Goal: Task Accomplishment & Management: Manage account settings

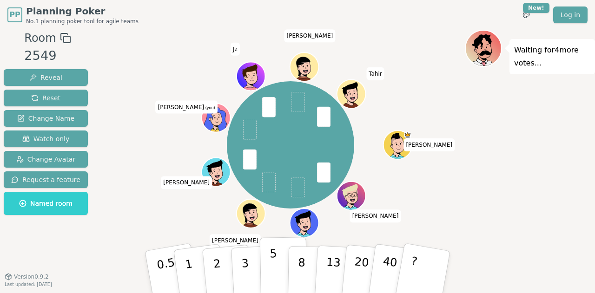
click at [270, 265] on p "5" at bounding box center [273, 272] width 8 height 50
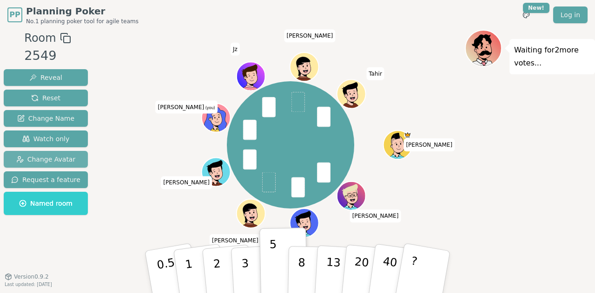
click at [59, 159] on span "Change Avatar" at bounding box center [45, 159] width 59 height 9
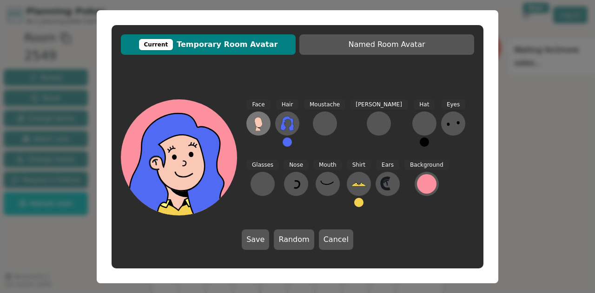
click at [259, 125] on icon at bounding box center [258, 122] width 8 height 10
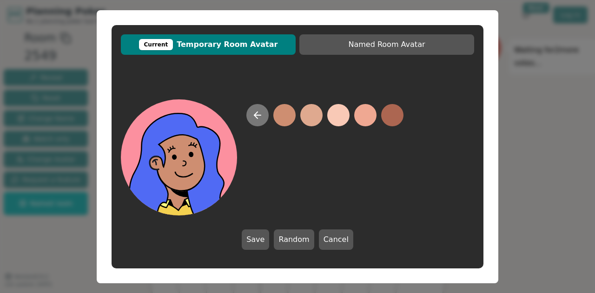
click at [256, 112] on icon at bounding box center [257, 115] width 11 height 11
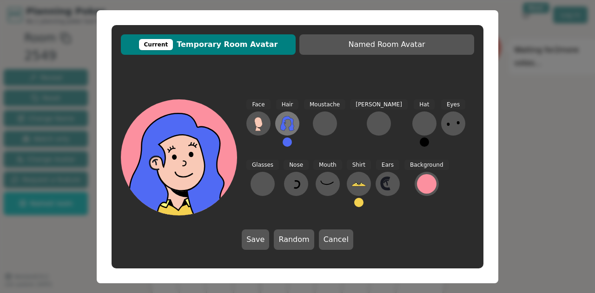
click at [289, 124] on icon at bounding box center [287, 123] width 15 height 15
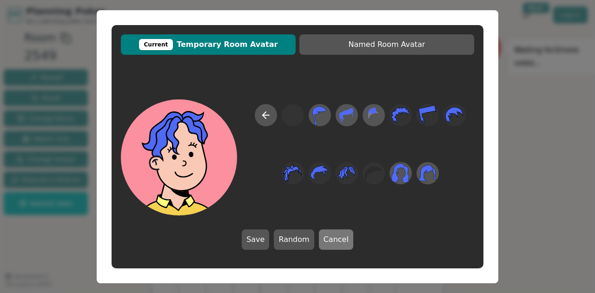
click at [335, 236] on button "Cancel" at bounding box center [336, 240] width 34 height 20
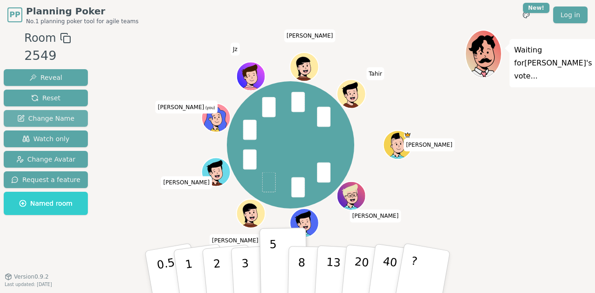
click at [57, 115] on span "Change Name" at bounding box center [45, 118] width 57 height 9
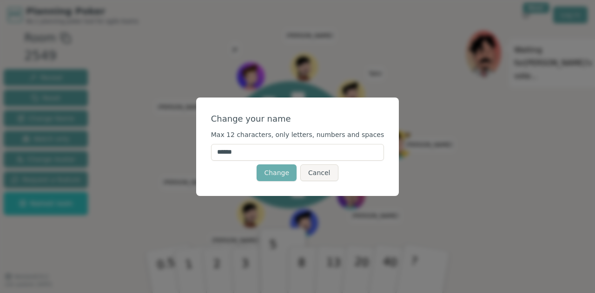
click at [274, 177] on button "Change" at bounding box center [276, 172] width 40 height 17
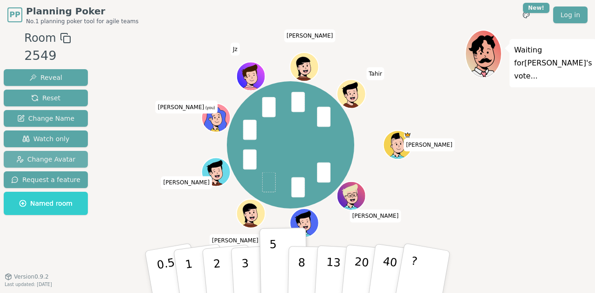
click at [51, 158] on span "Change Avatar" at bounding box center [45, 159] width 59 height 9
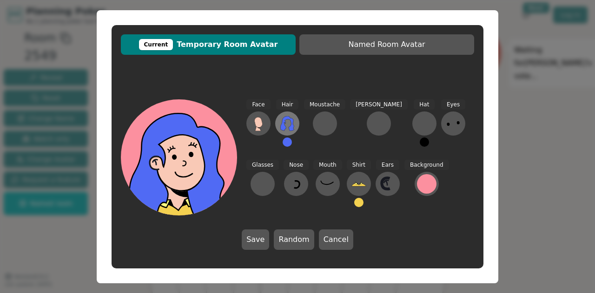
click at [291, 121] on icon at bounding box center [286, 123] width 13 height 15
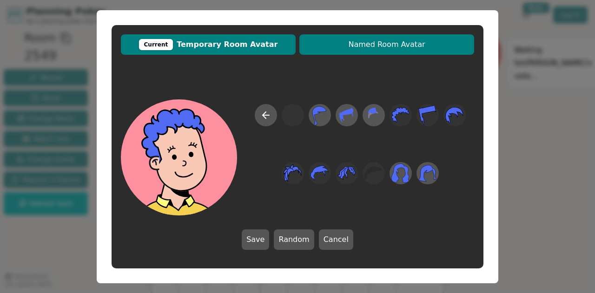
click at [398, 49] on span "Named Room Avatar" at bounding box center [386, 44] width 165 height 11
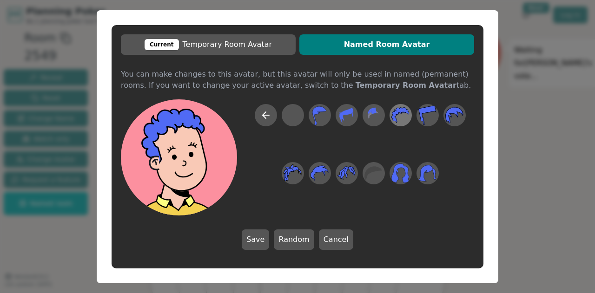
click at [398, 108] on icon at bounding box center [400, 115] width 18 height 16
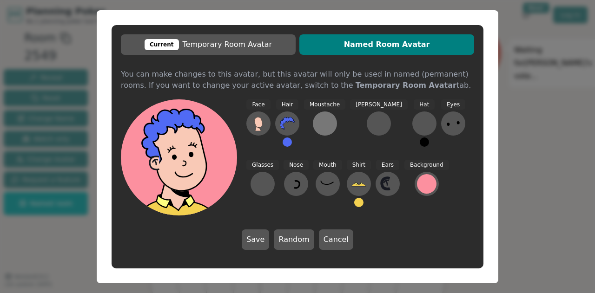
click at [322, 123] on div at bounding box center [324, 123] width 15 height 15
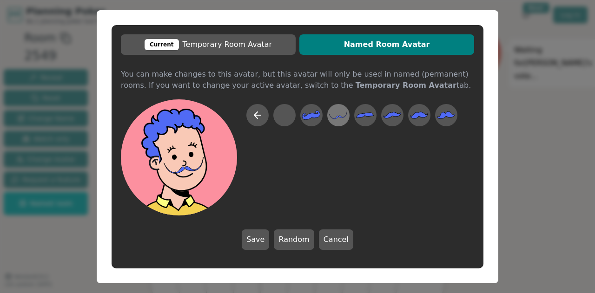
click at [343, 110] on icon at bounding box center [338, 115] width 18 height 21
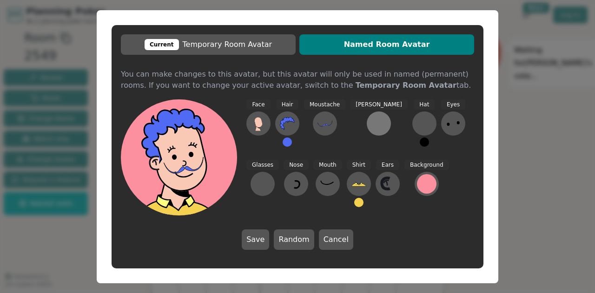
click at [371, 124] on div at bounding box center [378, 123] width 15 height 15
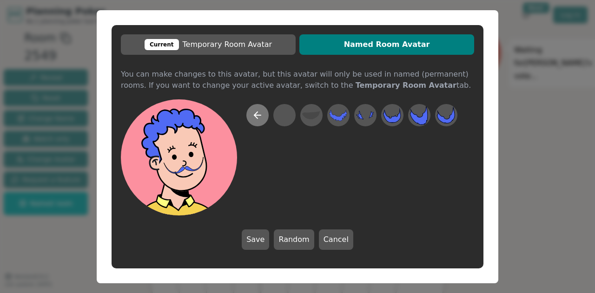
click at [258, 114] on icon at bounding box center [257, 115] width 11 height 11
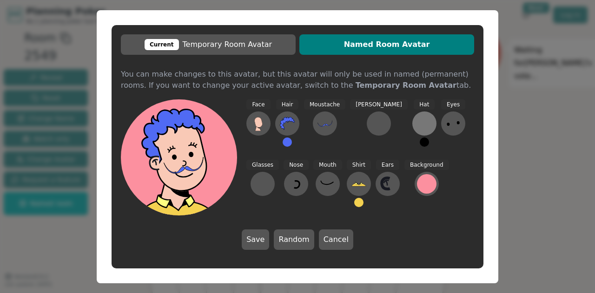
click at [417, 124] on div at bounding box center [424, 123] width 15 height 15
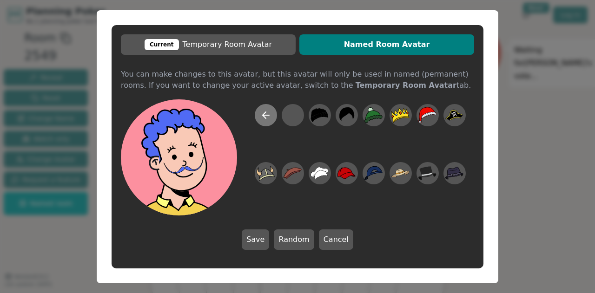
click at [265, 111] on icon at bounding box center [265, 115] width 11 height 11
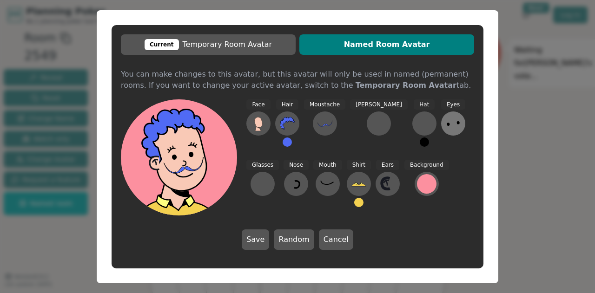
click at [456, 123] on ellipse at bounding box center [457, 122] width 3 height 3
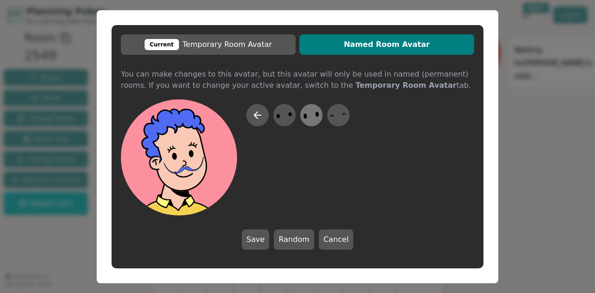
click at [313, 109] on icon at bounding box center [311, 115] width 18 height 21
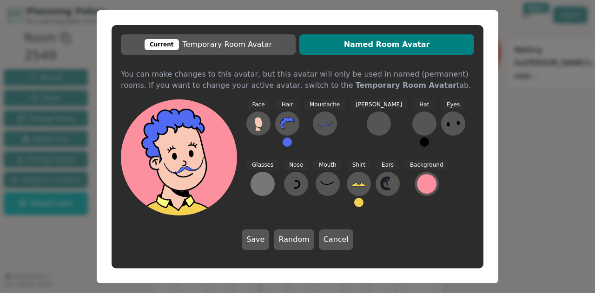
click at [275, 172] on button at bounding box center [262, 184] width 24 height 24
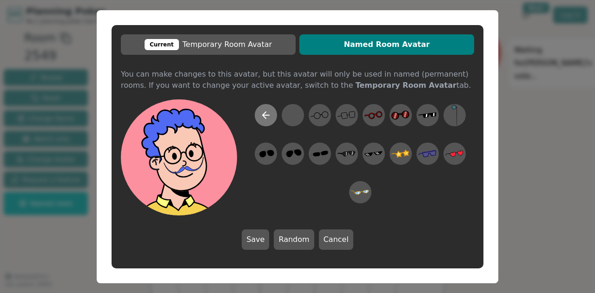
click at [272, 114] on button at bounding box center [266, 115] width 22 height 22
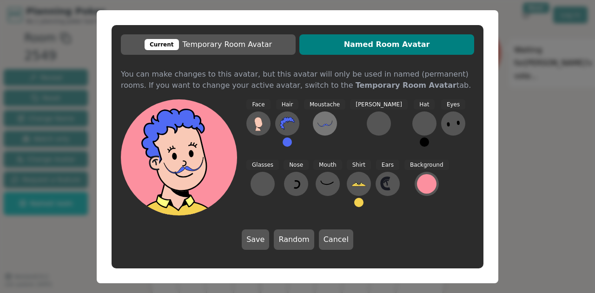
click at [325, 124] on icon at bounding box center [324, 123] width 15 height 15
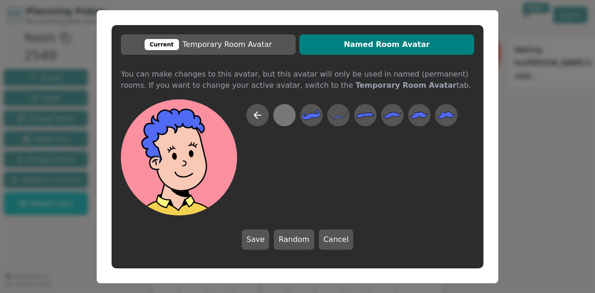
click at [284, 116] on div at bounding box center [284, 115] width 18 height 21
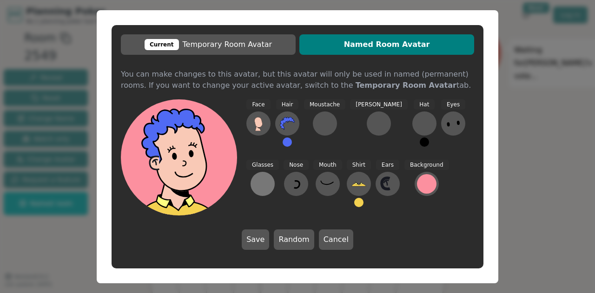
click at [270, 177] on div at bounding box center [262, 184] width 15 height 15
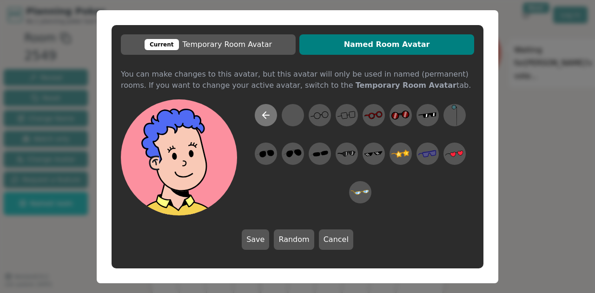
click at [268, 113] on icon at bounding box center [265, 115] width 11 height 11
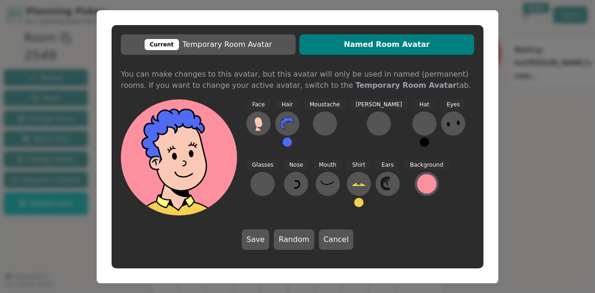
click at [287, 142] on button at bounding box center [286, 142] width 9 height 9
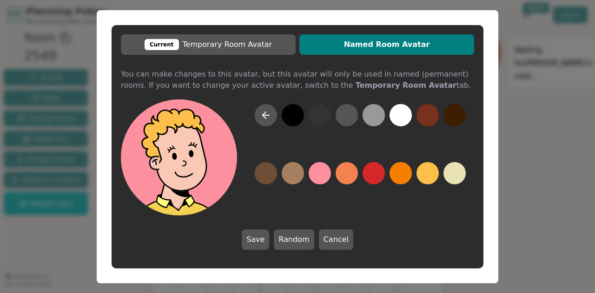
click at [433, 174] on button at bounding box center [427, 173] width 22 height 22
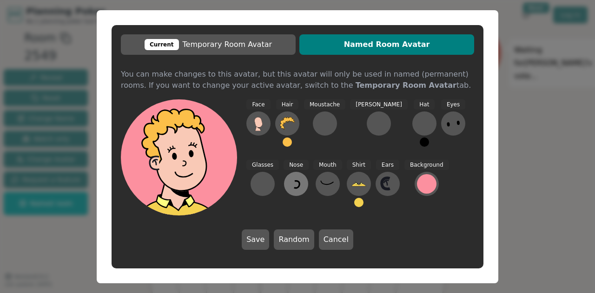
click at [294, 183] on icon at bounding box center [296, 184] width 5 height 7
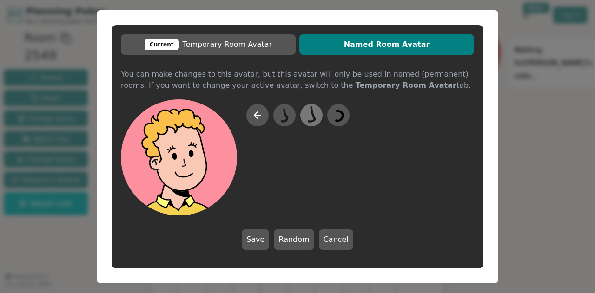
click at [310, 114] on icon at bounding box center [311, 115] width 18 height 21
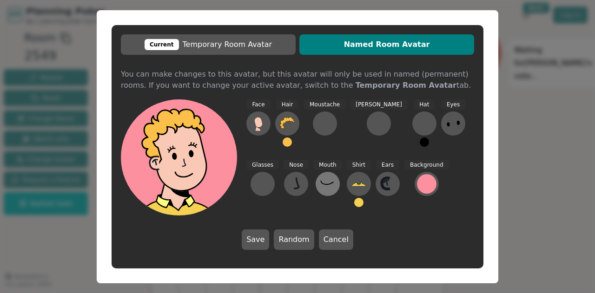
click at [320, 186] on icon at bounding box center [327, 184] width 15 height 15
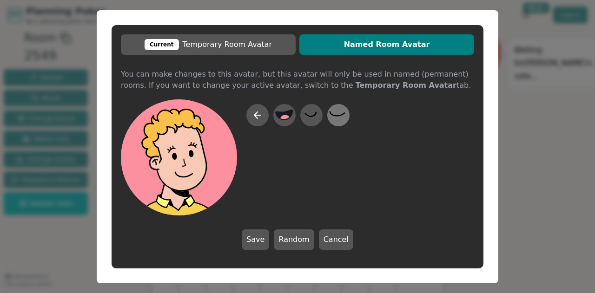
click at [339, 119] on icon at bounding box center [338, 115] width 18 height 21
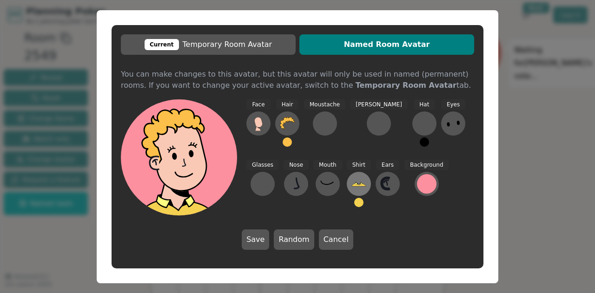
click at [351, 183] on icon at bounding box center [358, 184] width 15 height 15
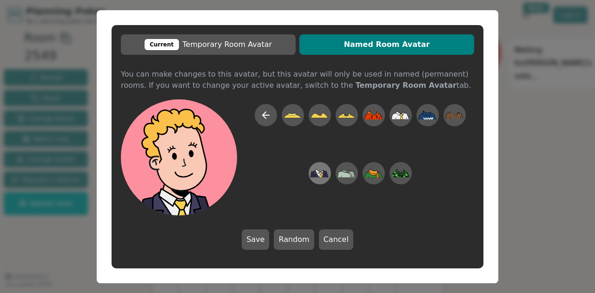
click at [319, 173] on icon at bounding box center [317, 172] width 4 height 4
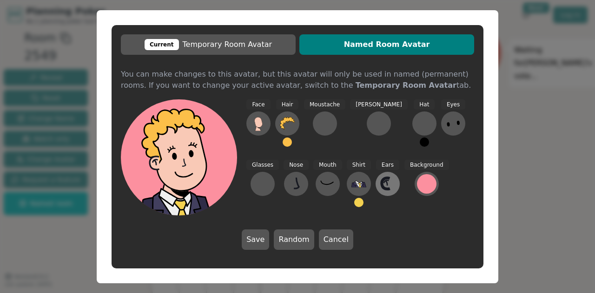
click at [381, 180] on icon at bounding box center [385, 183] width 8 height 11
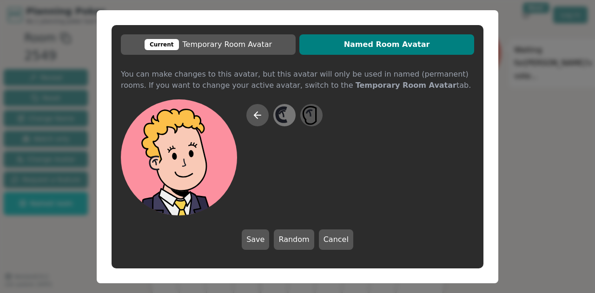
click at [279, 115] on icon at bounding box center [284, 115] width 18 height 21
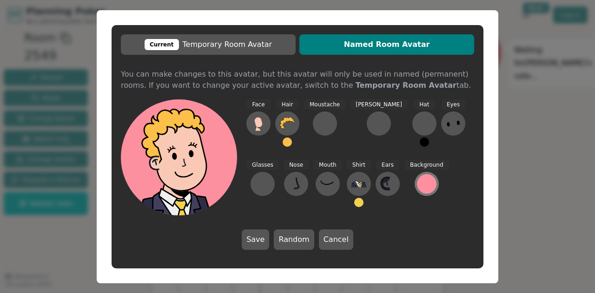
click at [417, 182] on div at bounding box center [427, 184] width 20 height 20
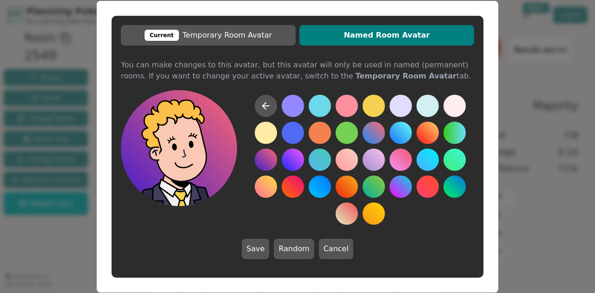
click at [268, 158] on button at bounding box center [266, 160] width 22 height 22
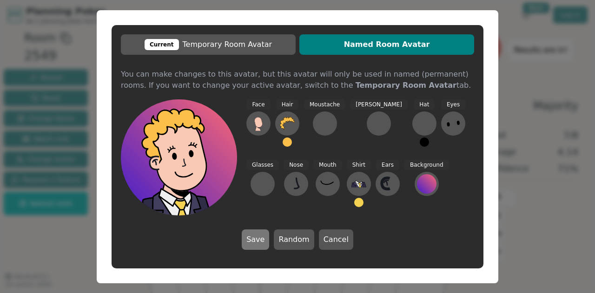
click at [254, 239] on button "Save" at bounding box center [255, 240] width 27 height 20
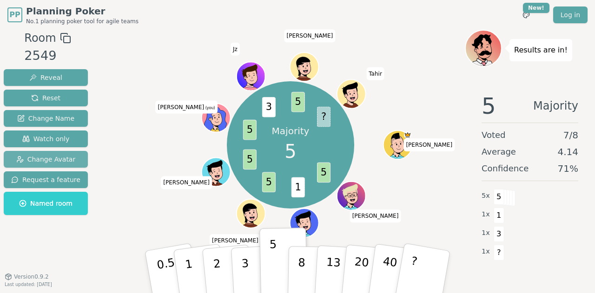
click at [56, 156] on span "Change Avatar" at bounding box center [45, 159] width 59 height 9
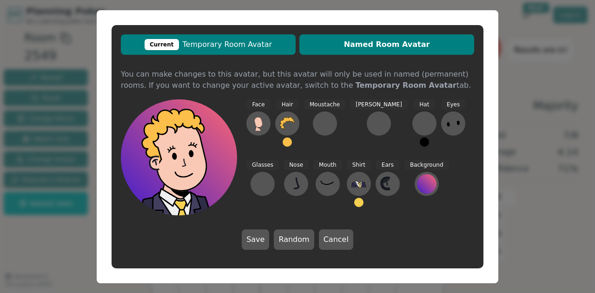
click at [202, 42] on span "Current Temporary Room Avatar" at bounding box center [207, 44] width 165 height 11
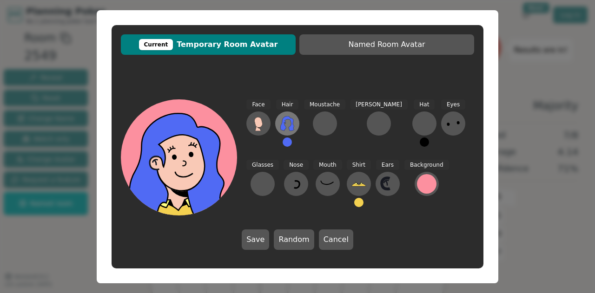
click at [277, 122] on button at bounding box center [287, 124] width 24 height 24
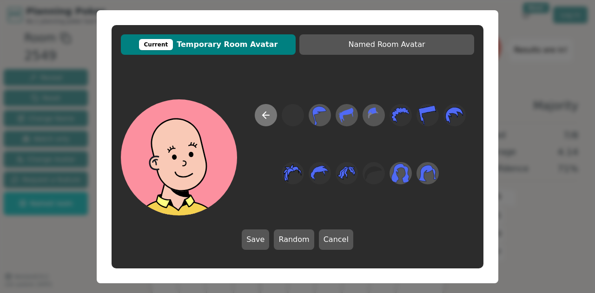
click at [271, 116] on button at bounding box center [266, 115] width 22 height 22
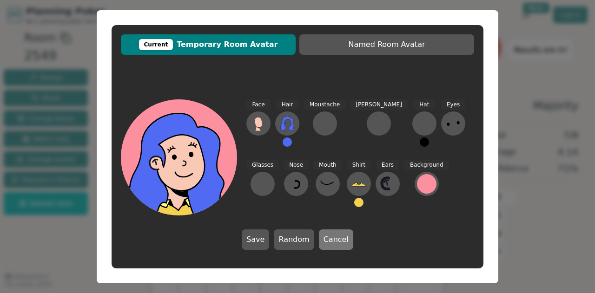
click at [340, 235] on button "Cancel" at bounding box center [336, 240] width 34 height 20
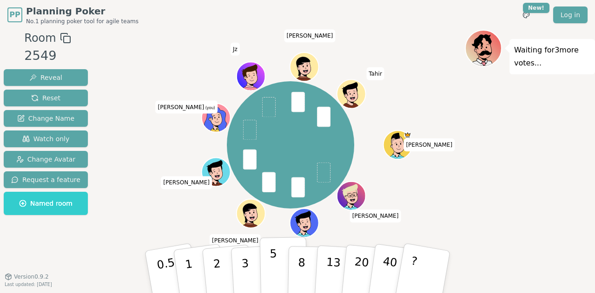
click at [272, 264] on p "5" at bounding box center [273, 272] width 8 height 50
click at [253, 264] on button "3" at bounding box center [255, 272] width 51 height 72
